Goal: Task Accomplishment & Management: Complete application form

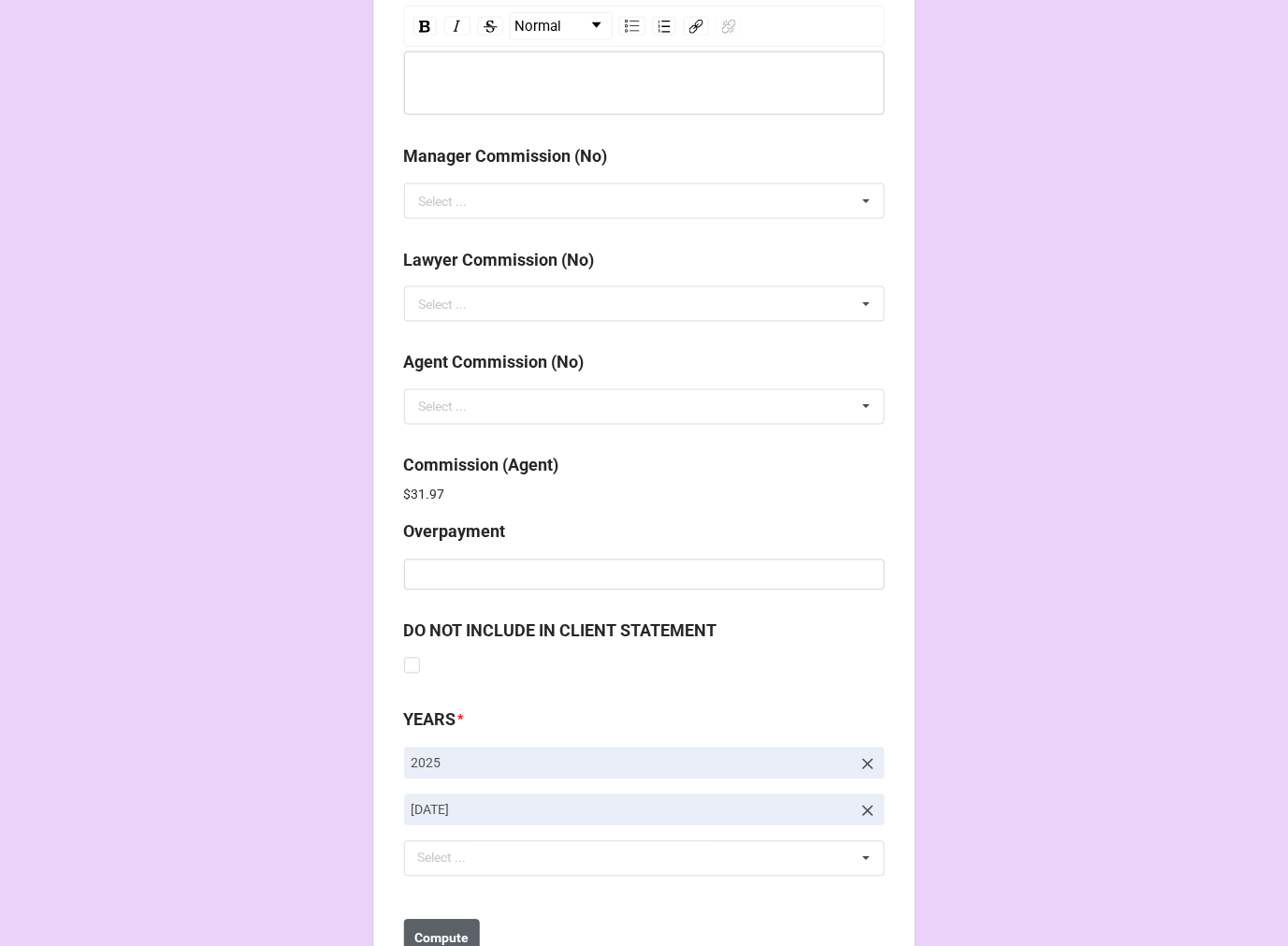
scroll to position [2232, 0]
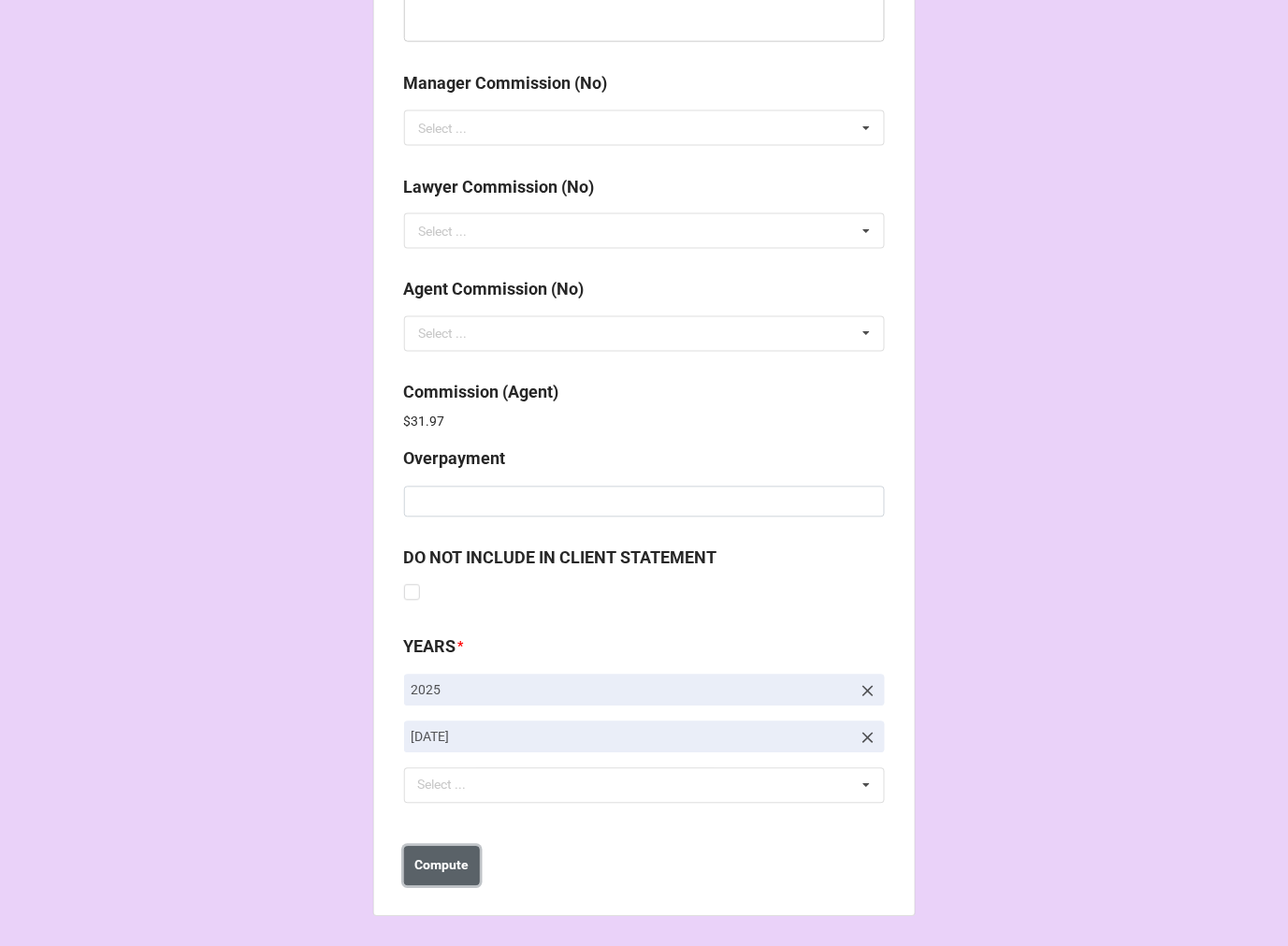
click at [461, 870] on b "Compute" at bounding box center [442, 865] width 55 height 20
click at [449, 865] on button "Save" at bounding box center [438, 866] width 68 height 40
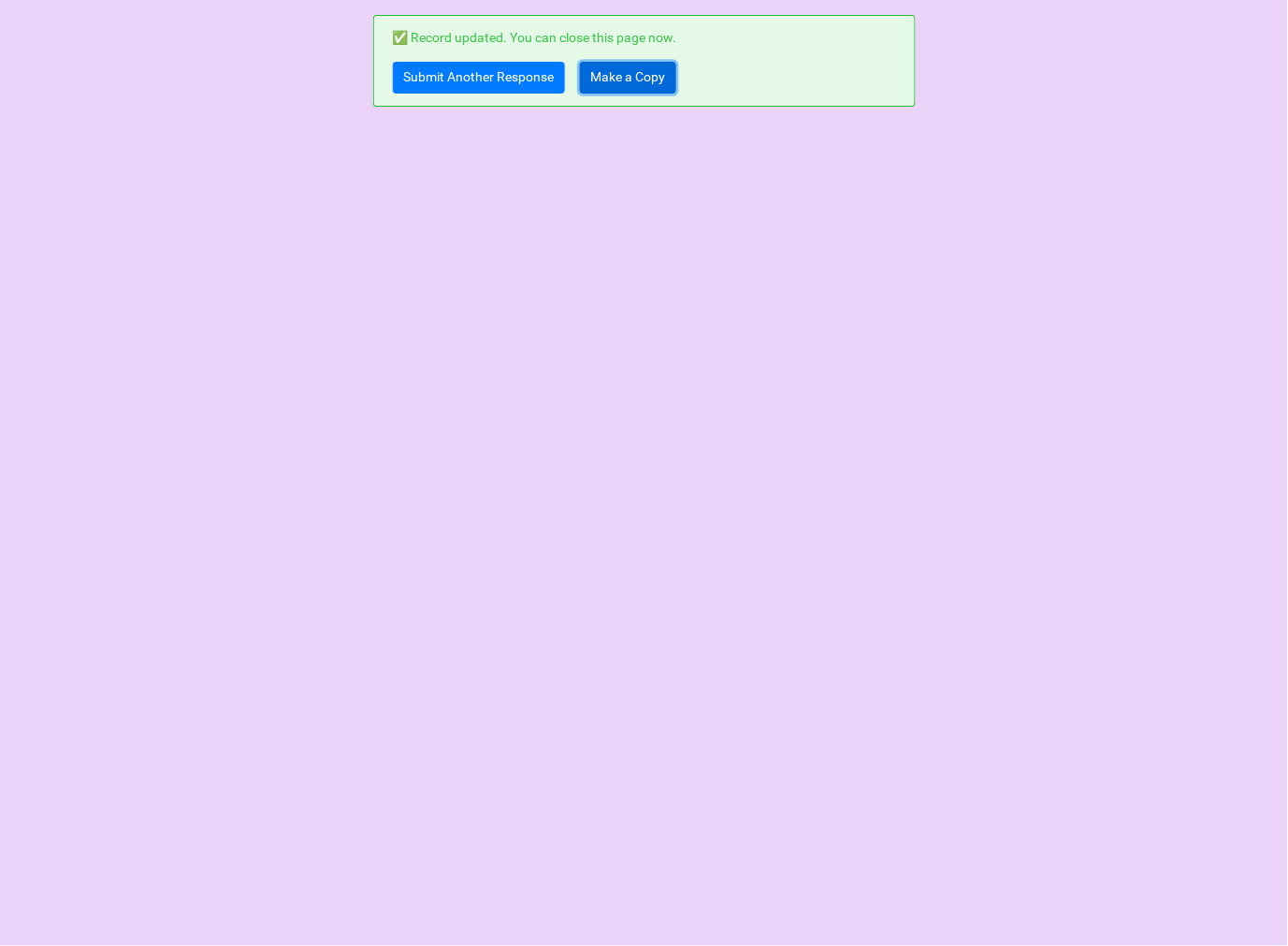
click at [635, 68] on link "Make a Copy" at bounding box center [628, 78] width 96 height 32
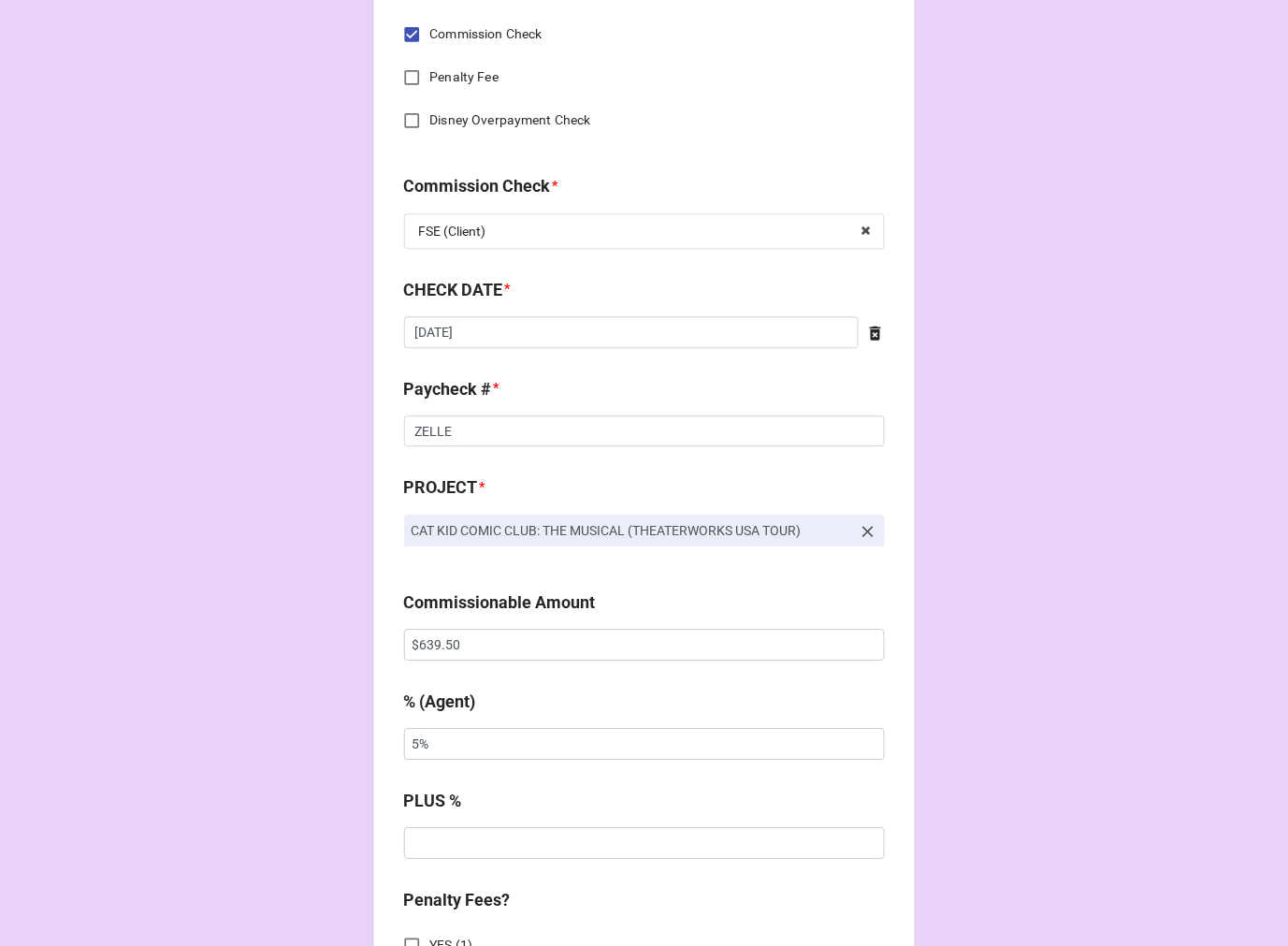
scroll to position [936, 0]
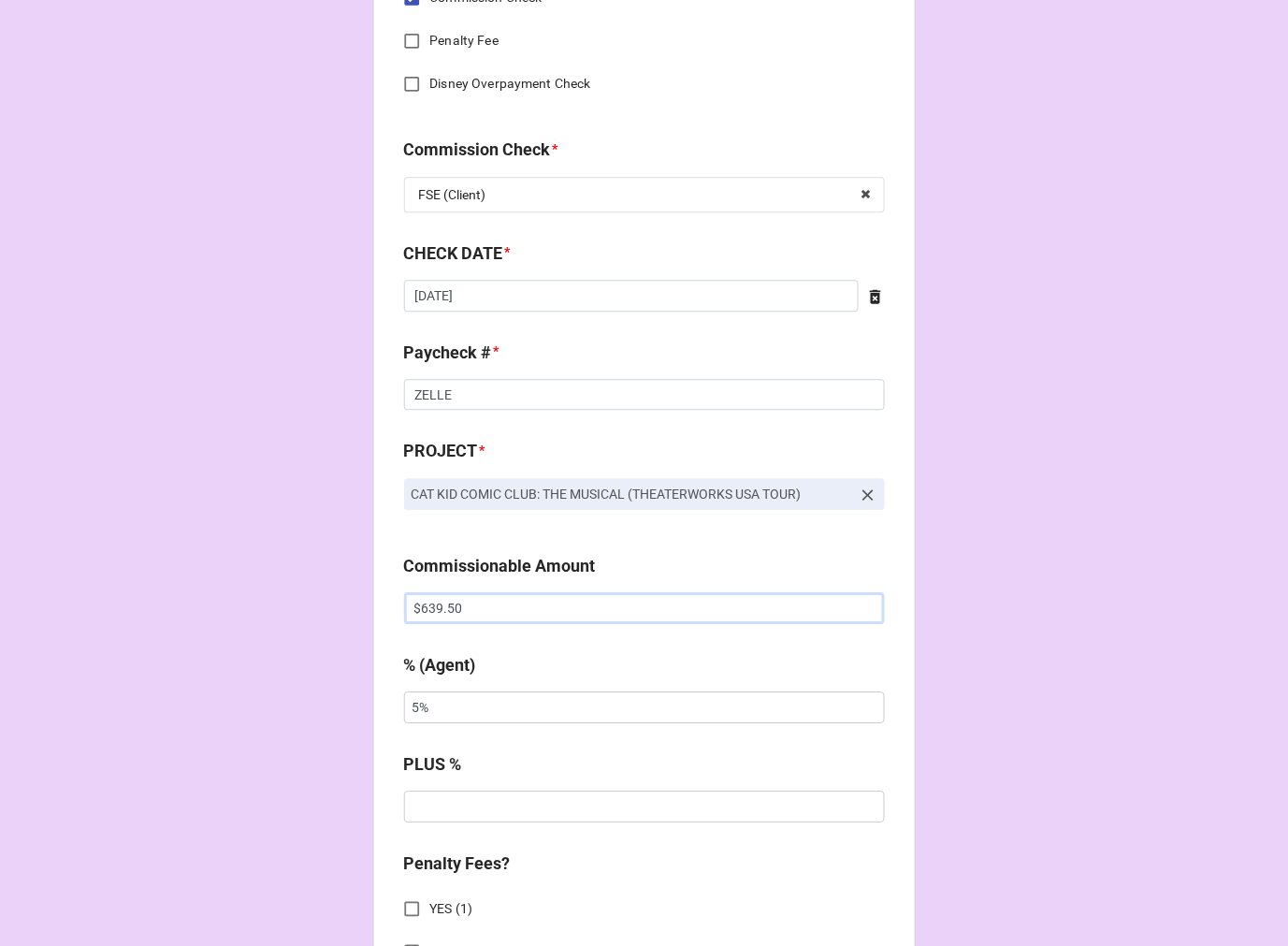
drag, startPoint x: 309, startPoint y: 594, endPoint x: 295, endPoint y: 594, distance: 14.0
click at [304, 594] on div "CHECK PROCESSING FORM Client * Cecily Dowd Agent (from Client) Kara Agent * Kar…" at bounding box center [644, 619] width 1288 height 3111
paste input "724.25"
type input "$724.25"
drag, startPoint x: 481, startPoint y: 716, endPoint x: 182, endPoint y: 708, distance: 299.1
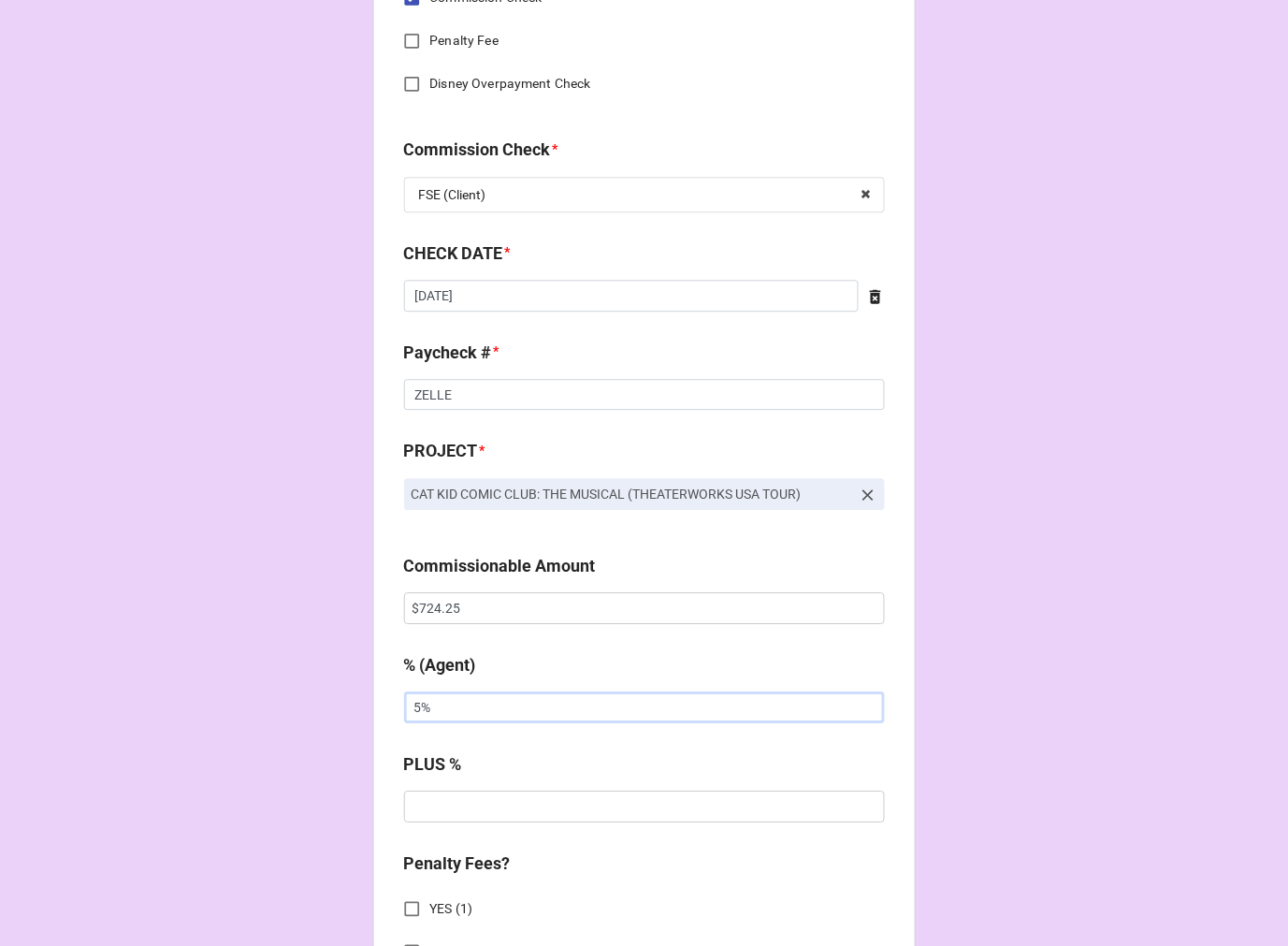
click at [190, 707] on div "CHECK PROCESSING FORM Client * Cecily Dowd Agent (from Client) Kara Agent * Kar…" at bounding box center [644, 619] width 1288 height 3111
type input "10%"
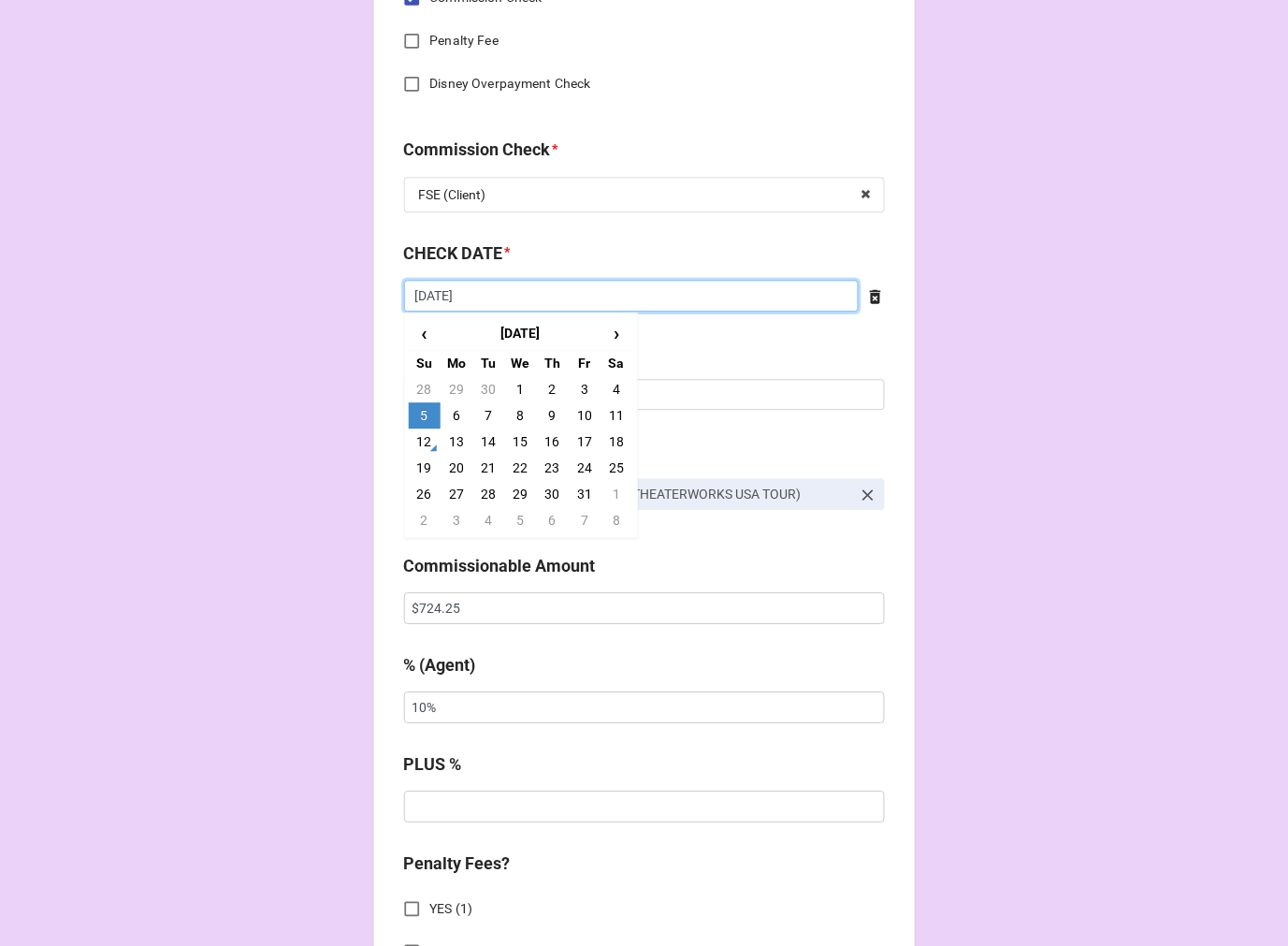
click at [557, 291] on input "[DATE]" at bounding box center [631, 296] width 455 height 32
click at [426, 437] on td "12" at bounding box center [425, 441] width 32 height 26
type input "10/12/2025"
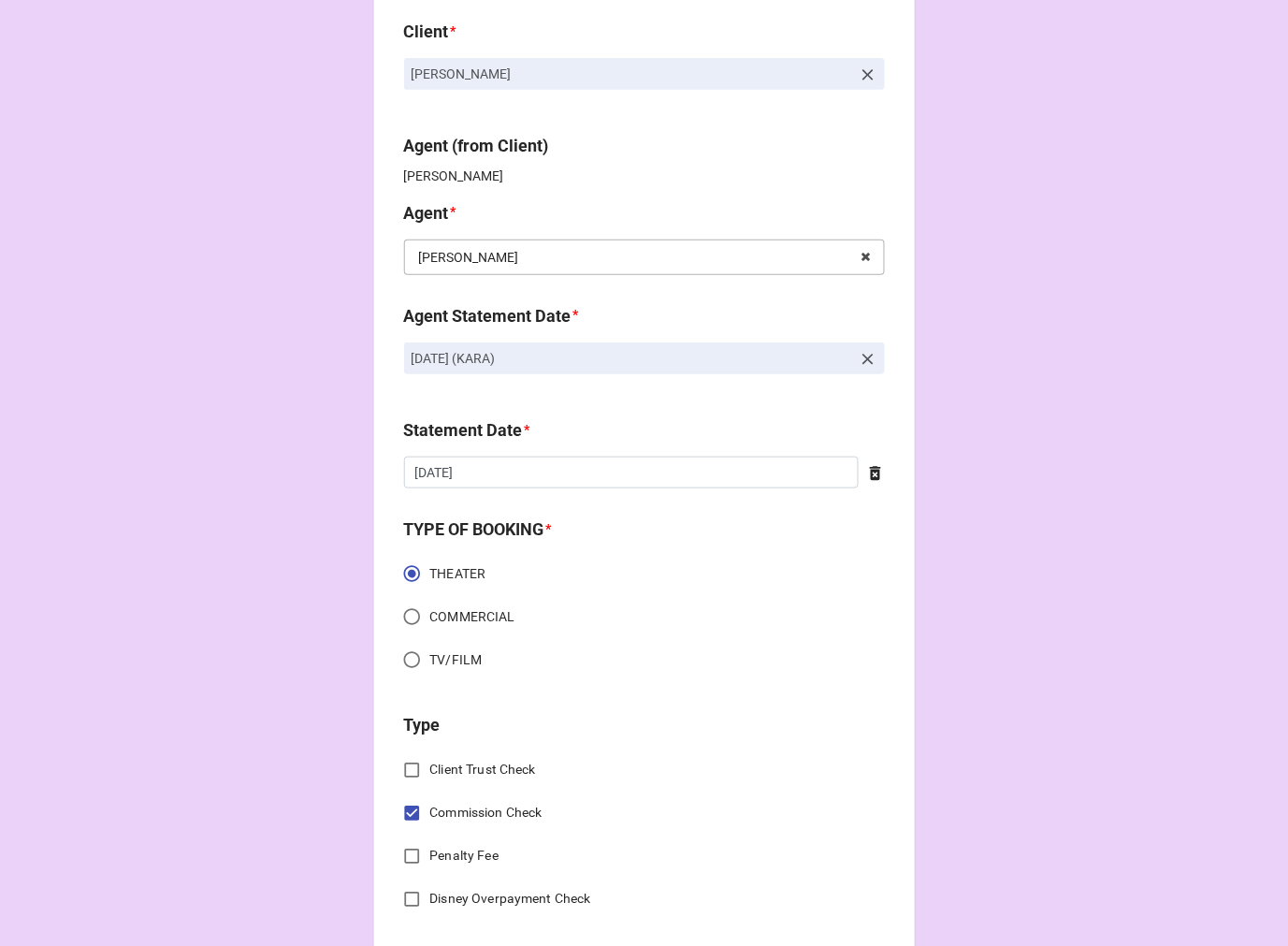
scroll to position [0, 0]
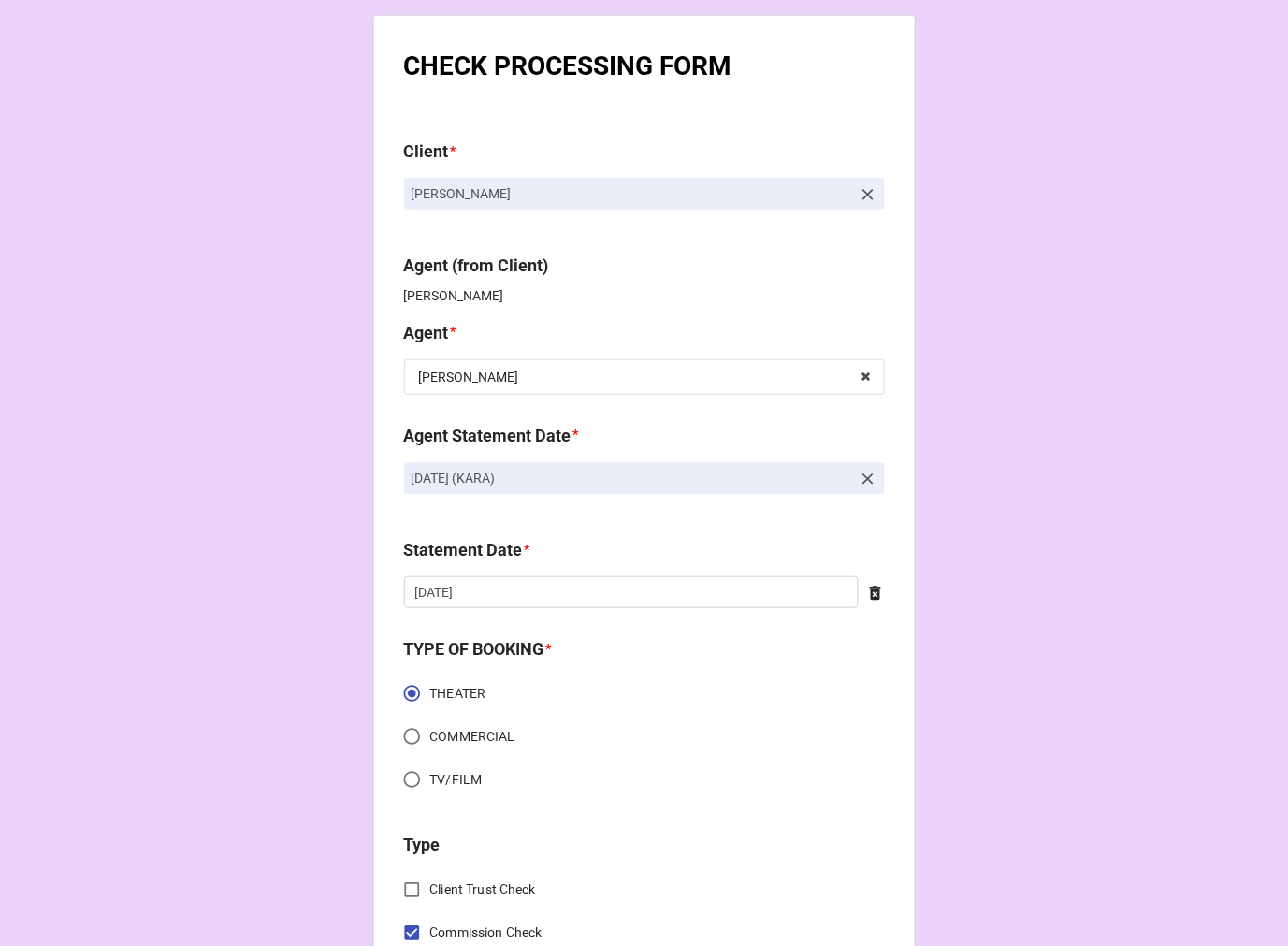
drag, startPoint x: 641, startPoint y: 474, endPoint x: 403, endPoint y: 480, distance: 238.1
click at [405, 479] on link "[DATE] (KARA)" at bounding box center [644, 478] width 481 height 32
copy p "[DATE] (KARA)"
click at [862, 482] on icon at bounding box center [868, 479] width 19 height 19
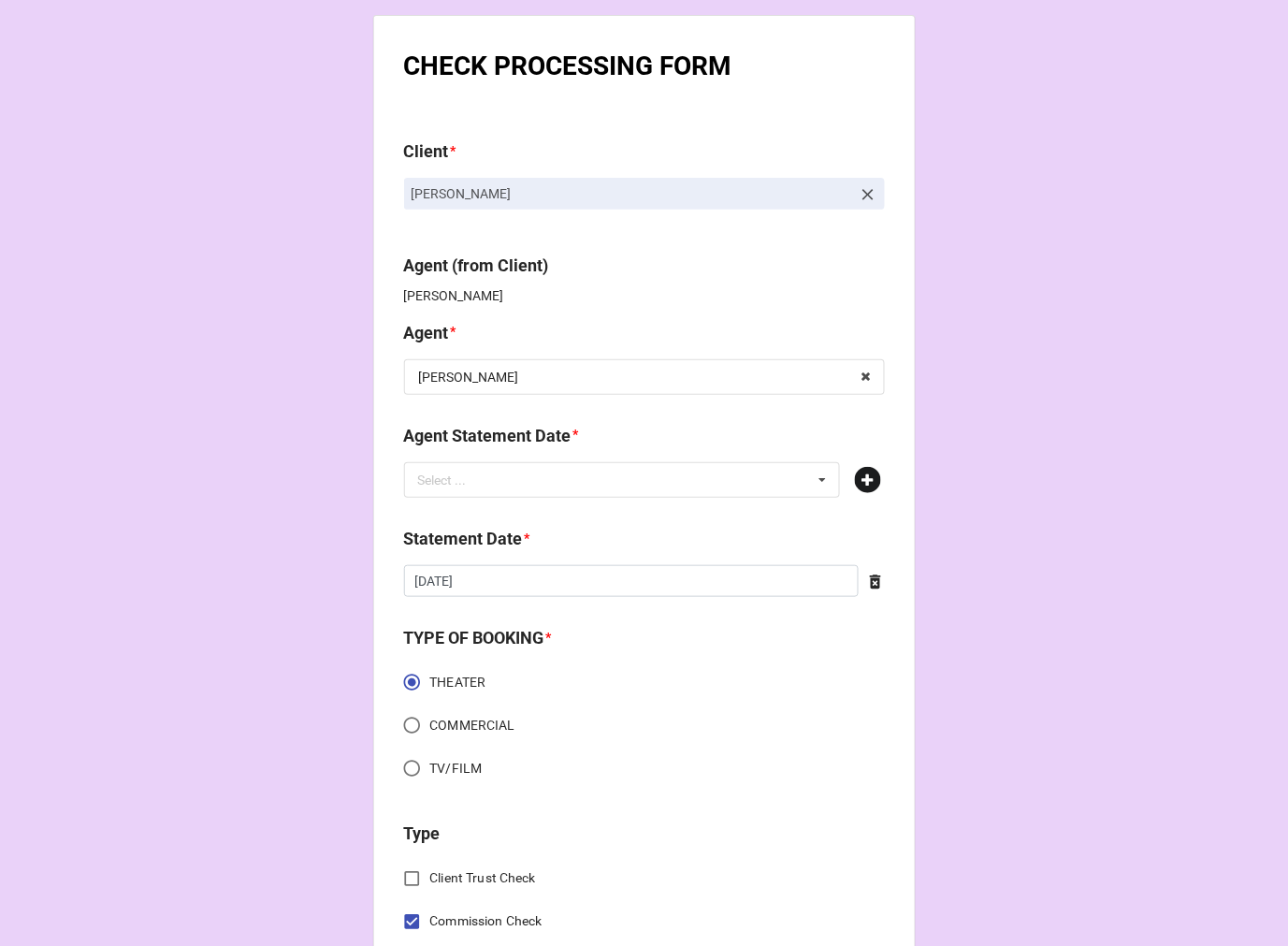
click at [861, 475] on icon at bounding box center [868, 480] width 26 height 26
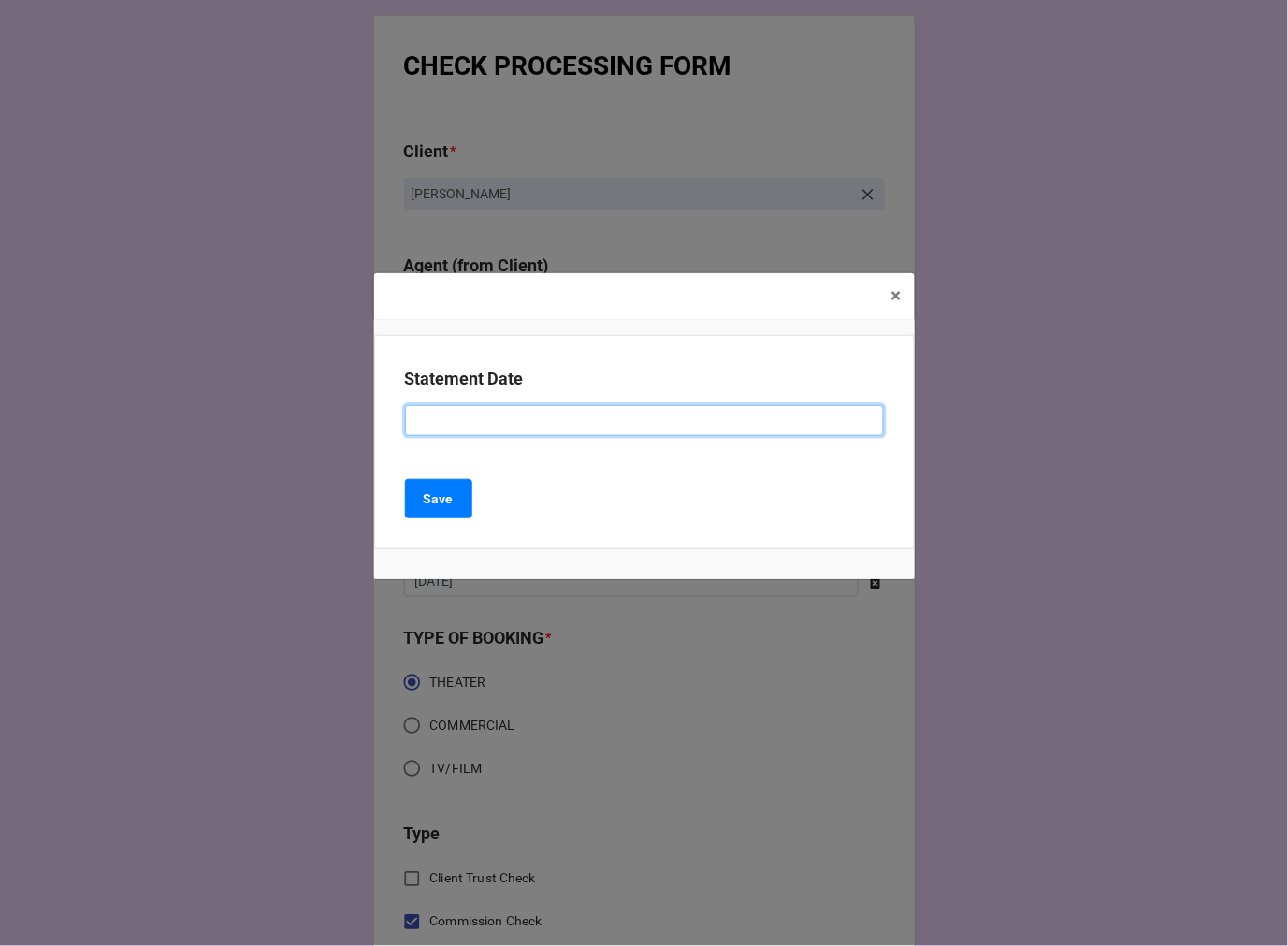
click at [507, 425] on input at bounding box center [644, 421] width 479 height 32
paste input "[DATE] (KARA)"
click at [480, 421] on input "[DATE] (KARA)" at bounding box center [644, 421] width 479 height 32
drag, startPoint x: 480, startPoint y: 421, endPoint x: 703, endPoint y: 231, distance: 293.0
click at [483, 419] on input "[DATE] (KARA)" at bounding box center [644, 421] width 479 height 32
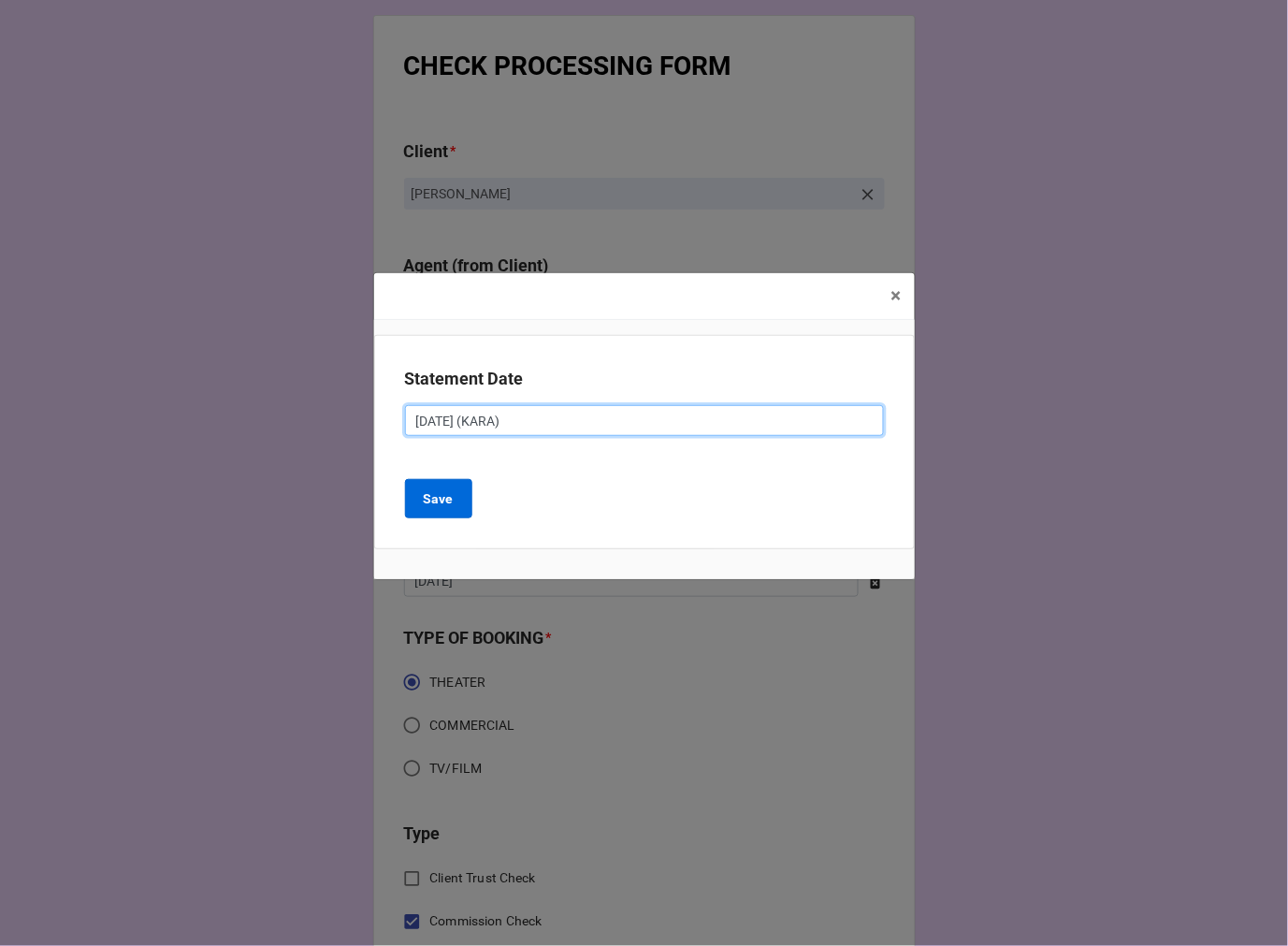
type input "OCTOBER 31, 2025 (KARA)"
click at [436, 493] on b "Save" at bounding box center [439, 499] width 30 height 20
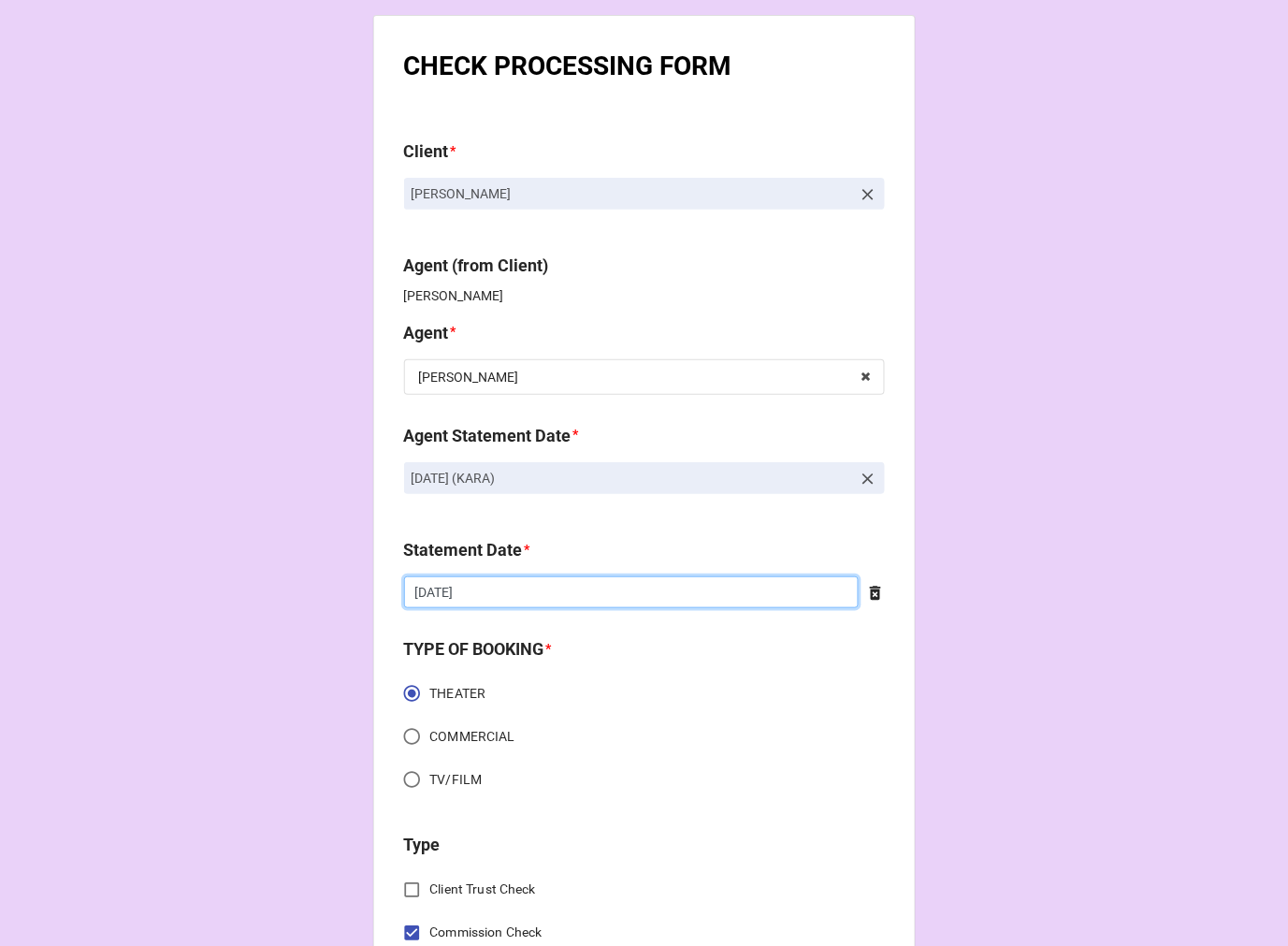
click at [553, 583] on input "[DATE]" at bounding box center [631, 592] width 455 height 32
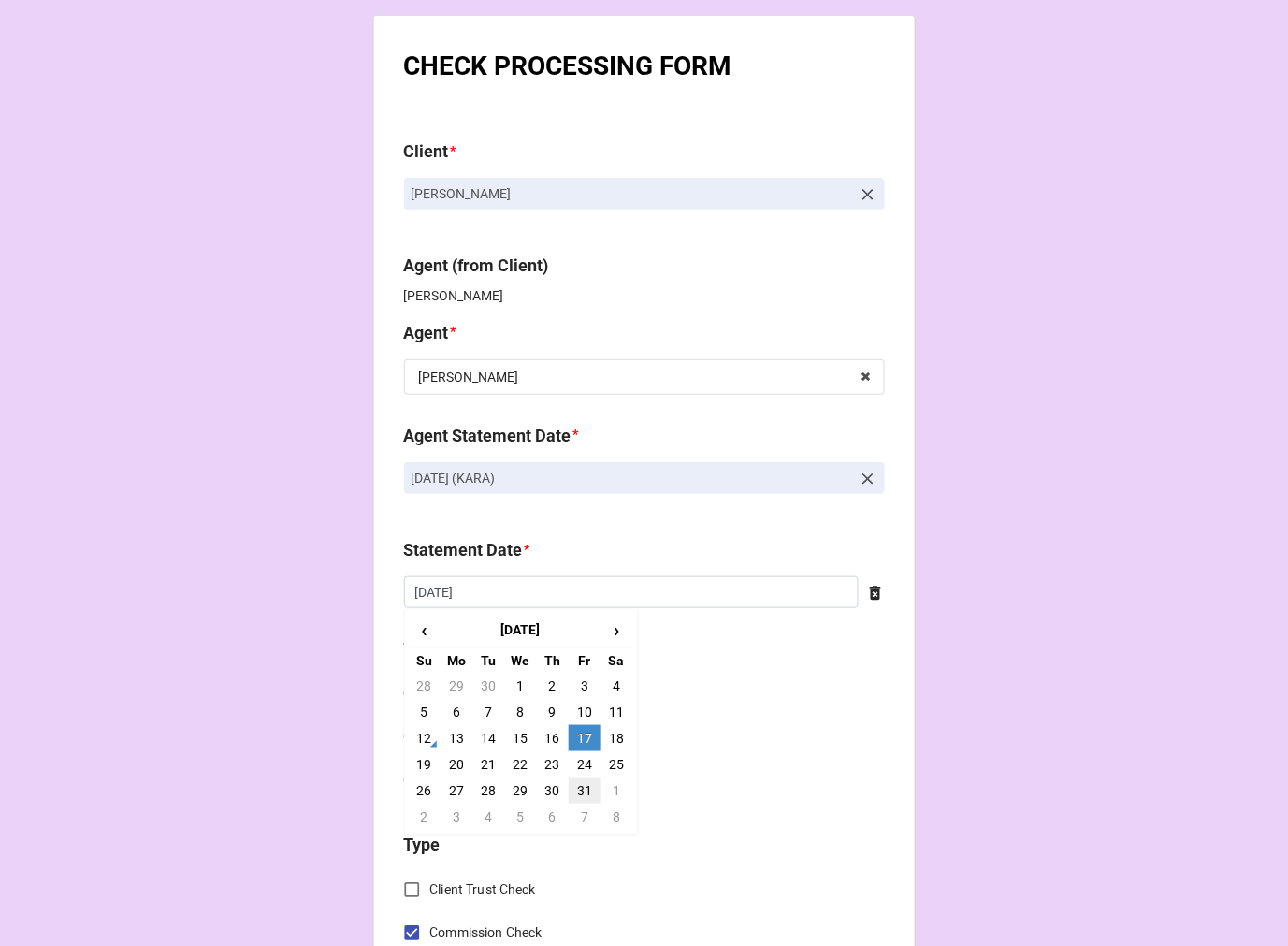
click at [588, 781] on td "31" at bounding box center [585, 791] width 32 height 26
type input "10/31/2025"
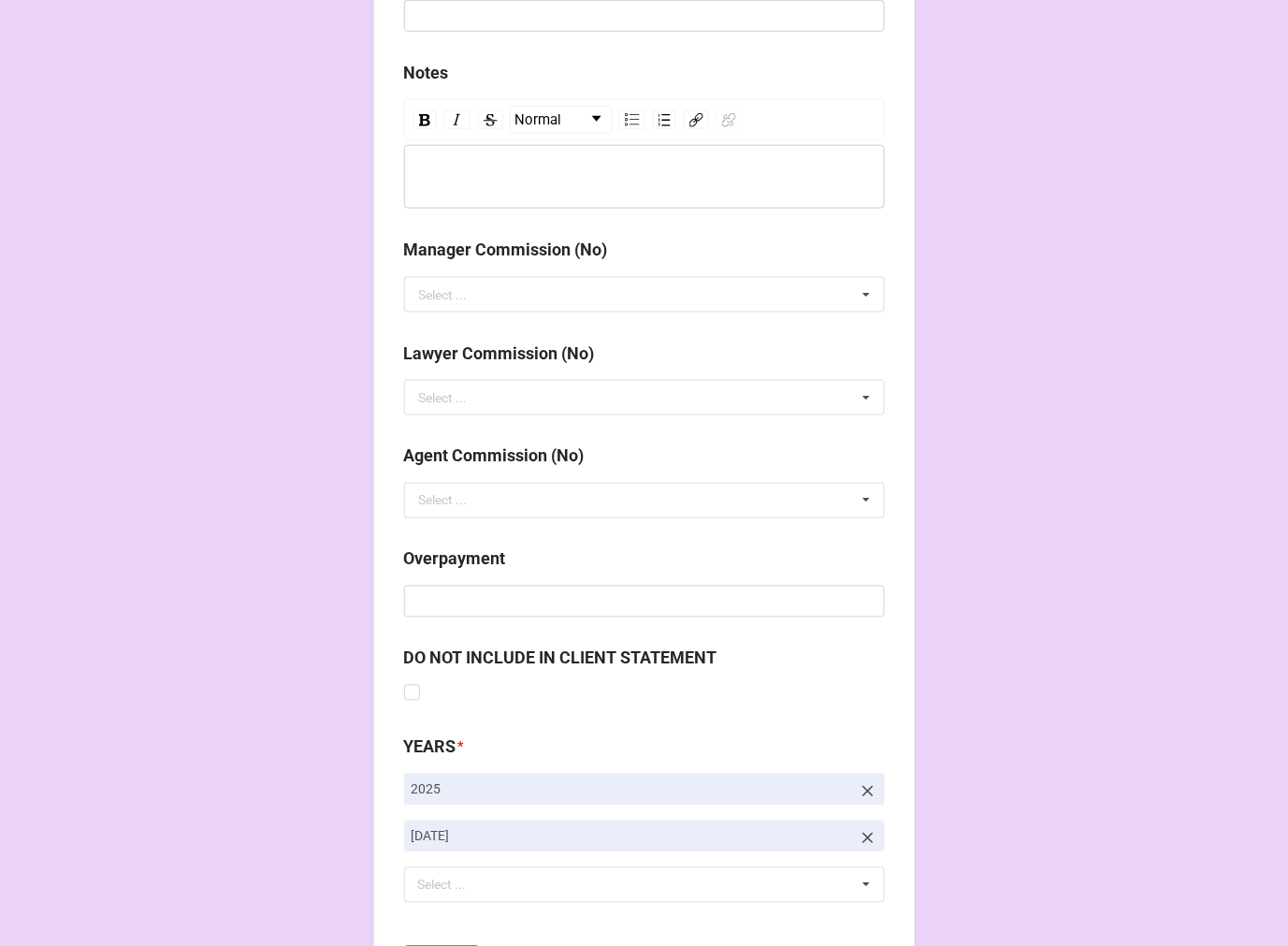
scroll to position [2165, 0]
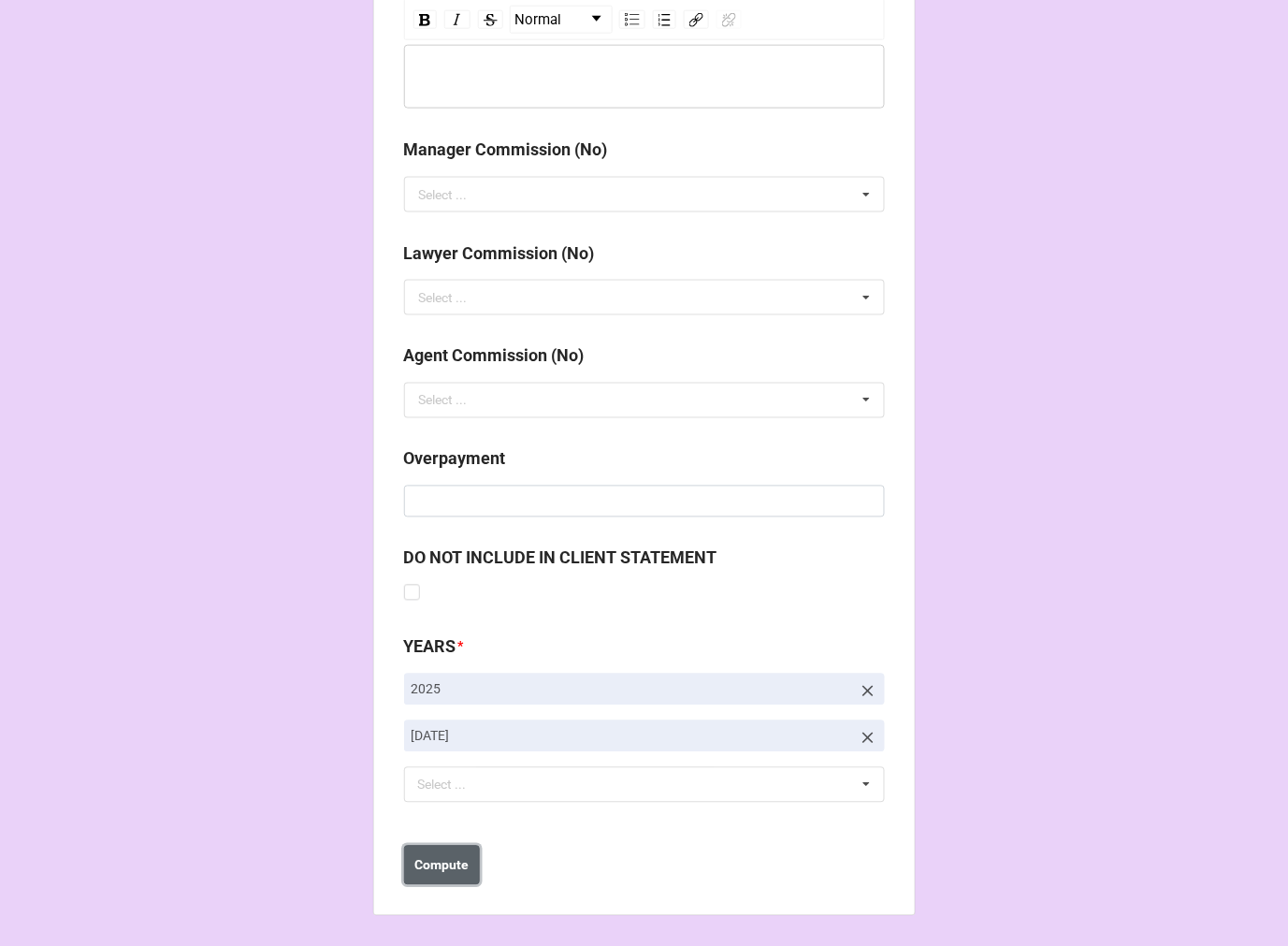
click at [443, 852] on button "Compute" at bounding box center [442, 865] width 75 height 40
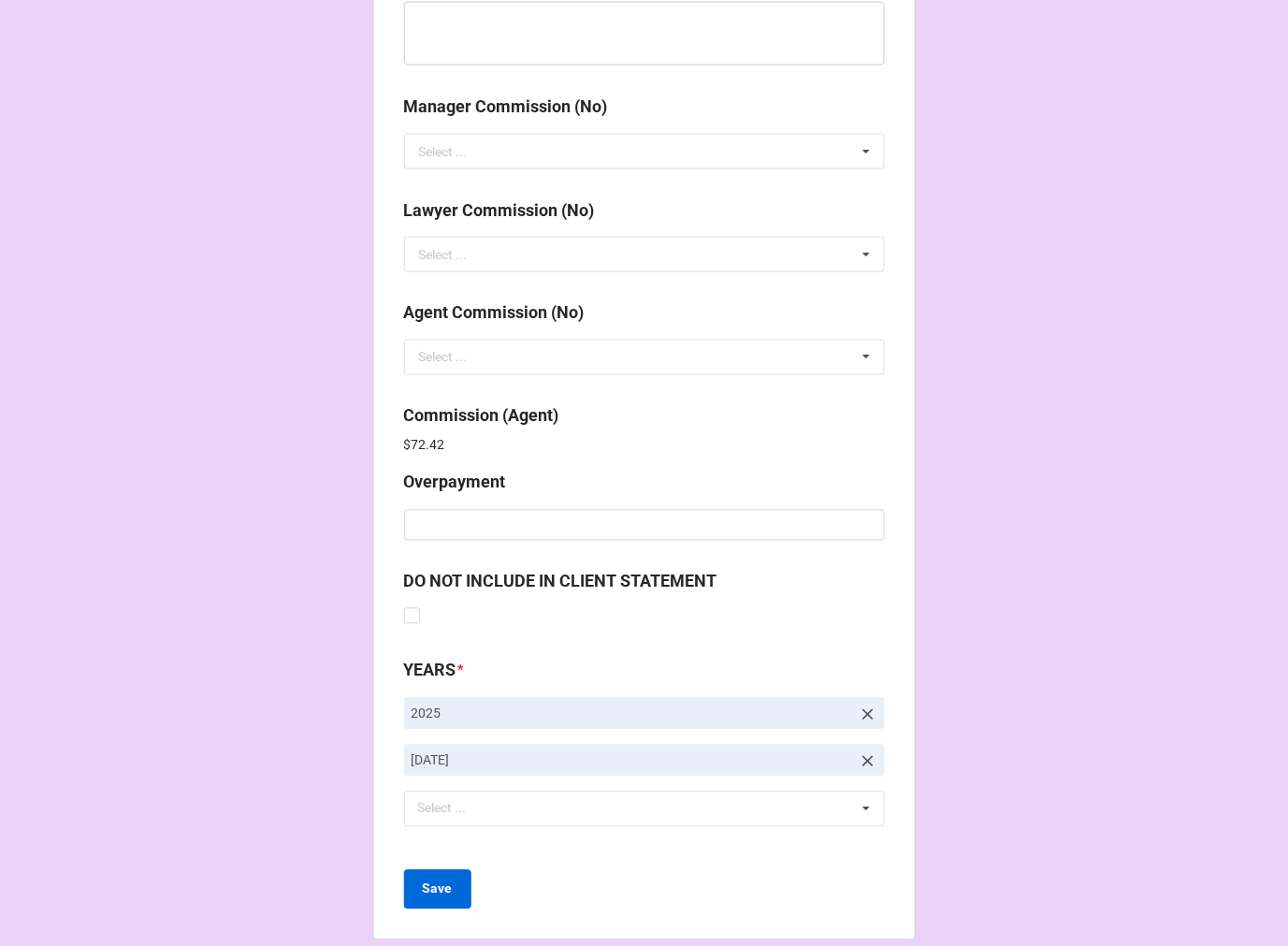
scroll to position [2232, 0]
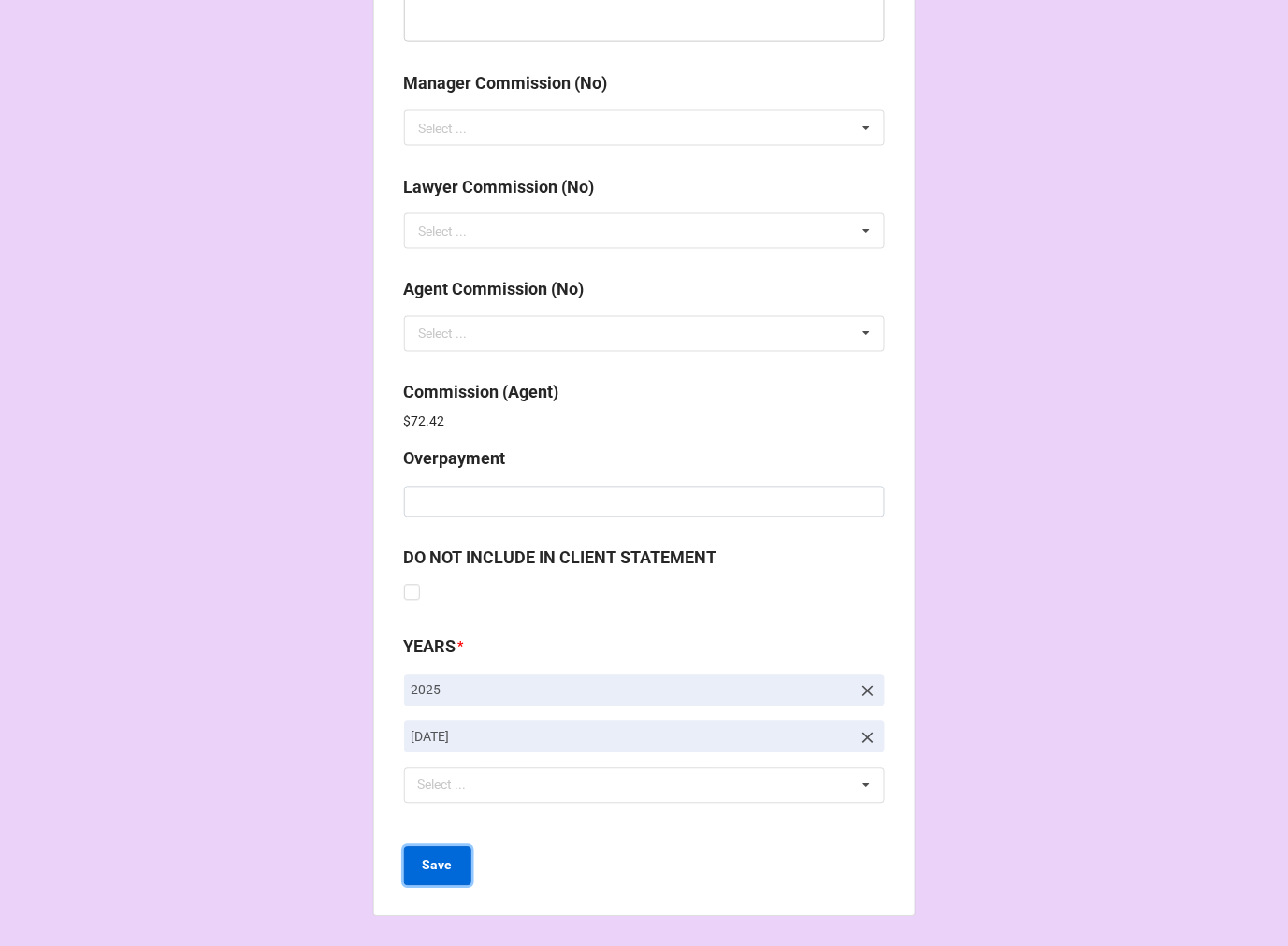
click at [431, 872] on b "Save" at bounding box center [438, 865] width 30 height 20
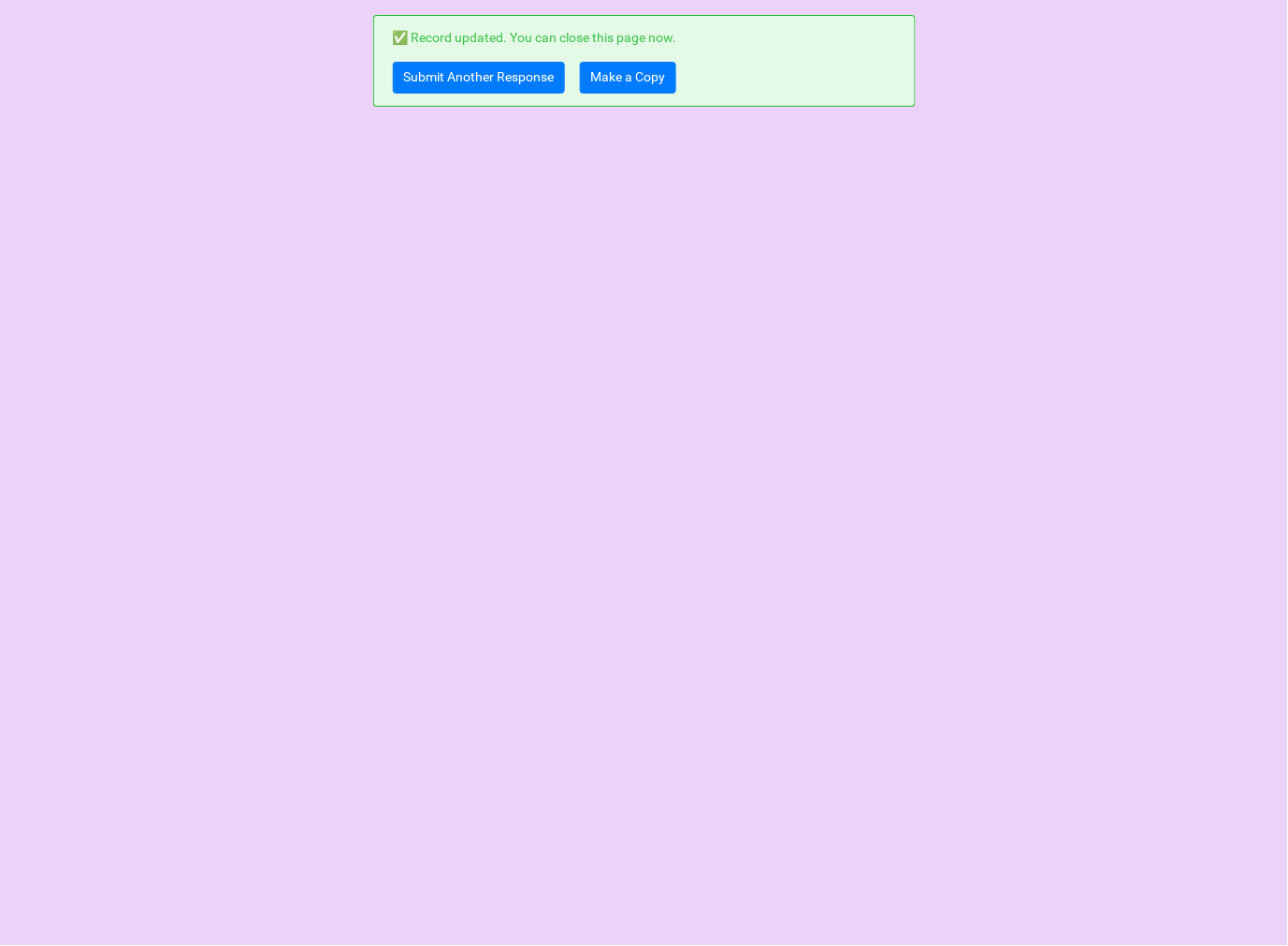
scroll to position [0, 0]
